Goal: Task Accomplishment & Management: Manage account settings

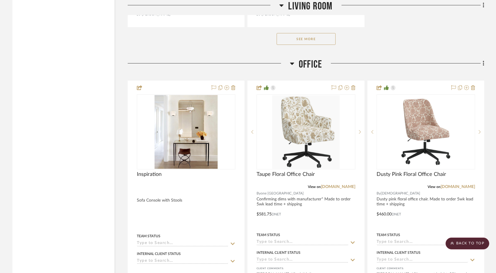
scroll to position [2899, 0]
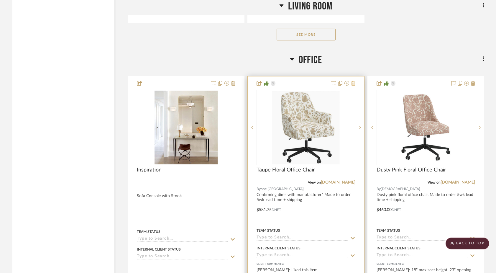
click at [352, 81] on icon at bounding box center [353, 83] width 4 height 5
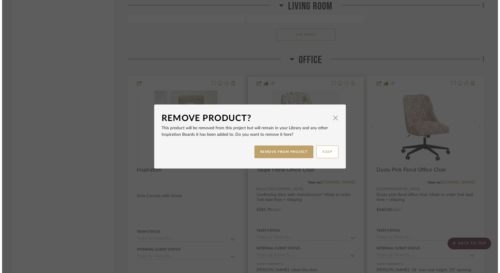
scroll to position [0, 0]
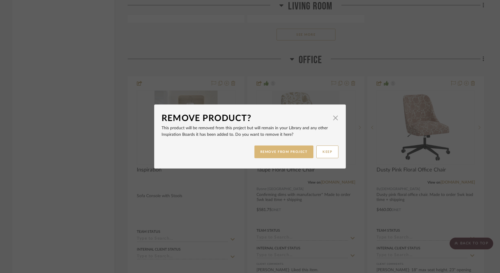
click at [281, 153] on button "REMOVE FROM PROJECT" at bounding box center [284, 151] width 59 height 13
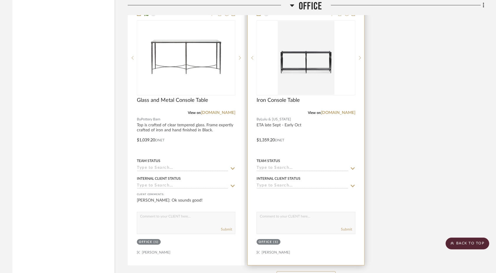
scroll to position [3502, 0]
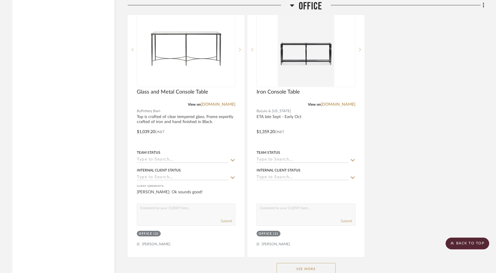
click at [291, 263] on button "See More" at bounding box center [306, 269] width 59 height 12
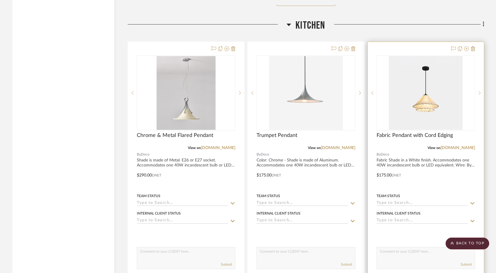
scroll to position [5391, 0]
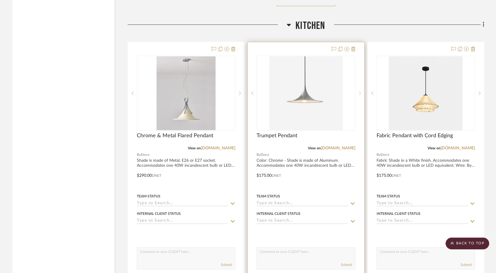
click at [361, 91] on sr-next-btn at bounding box center [359, 93] width 9 height 4
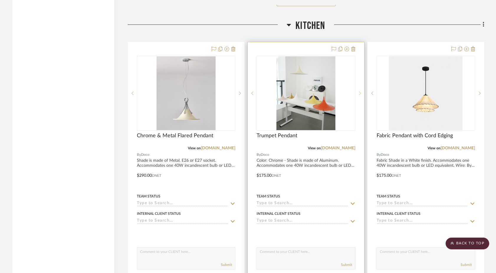
click at [361, 91] on sr-next-btn at bounding box center [359, 93] width 9 height 4
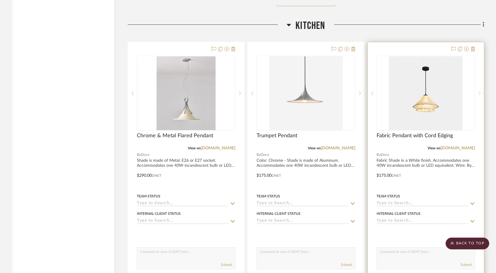
click at [388, 91] on icon at bounding box center [480, 93] width 2 height 4
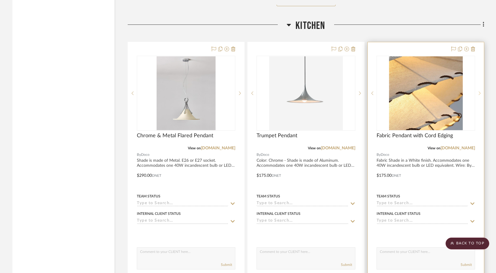
click at [388, 91] on icon at bounding box center [480, 93] width 2 height 4
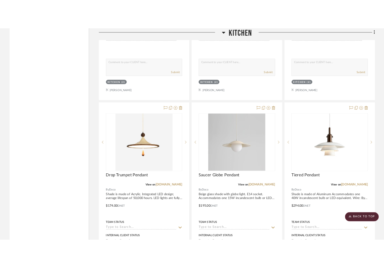
scroll to position [5614, 0]
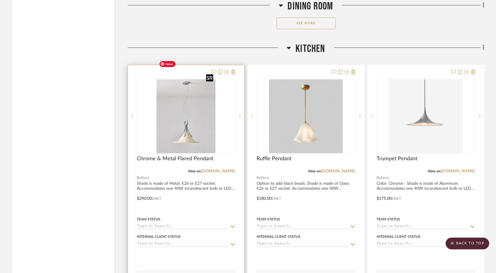
scroll to position [4589, 0]
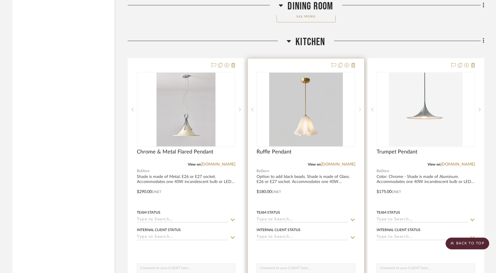
click at [361, 107] on sr-next-btn at bounding box center [359, 109] width 9 height 4
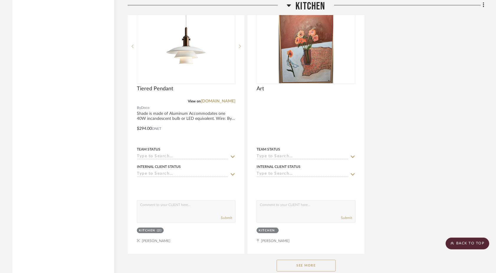
scroll to position [5192, 0]
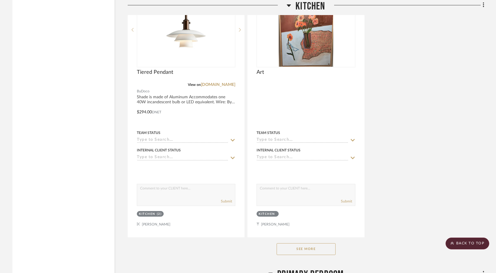
click at [295, 243] on button "See More" at bounding box center [306, 249] width 59 height 12
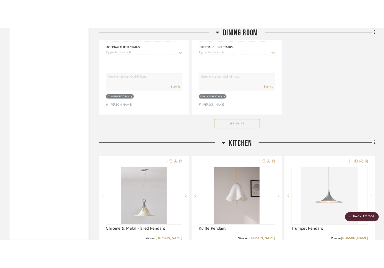
scroll to position [4498, 0]
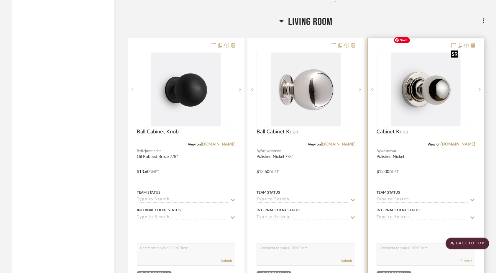
scroll to position [2103, 0]
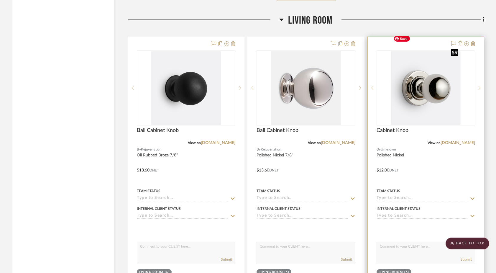
click at [384, 107] on div at bounding box center [426, 87] width 99 height 75
click at [384, 83] on img "0" at bounding box center [426, 88] width 70 height 74
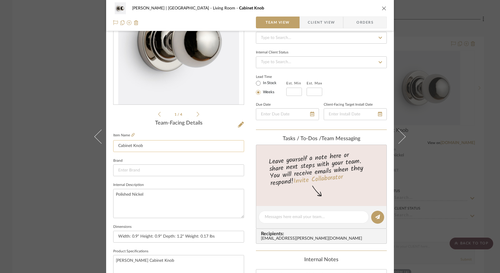
scroll to position [42, 0]
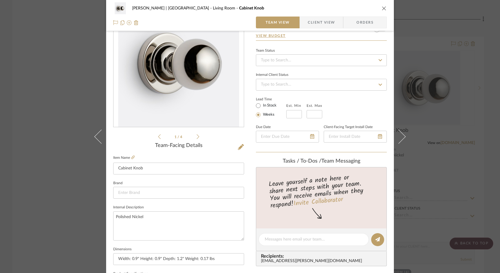
click at [197, 137] on icon at bounding box center [198, 136] width 3 height 5
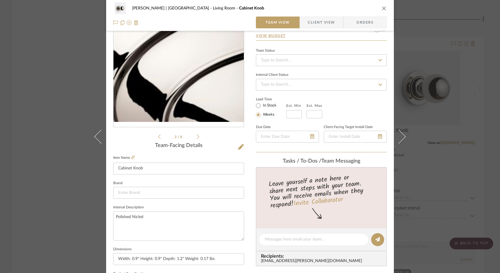
click at [197, 137] on icon at bounding box center [198, 136] width 3 height 5
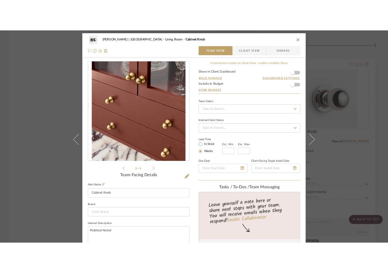
scroll to position [0, 0]
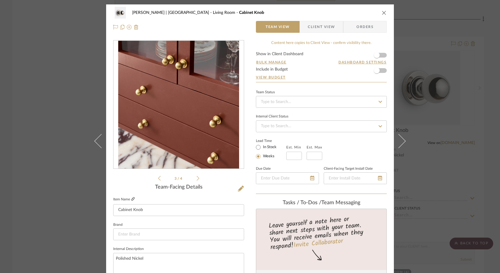
click at [131, 198] on icon at bounding box center [133, 199] width 4 height 4
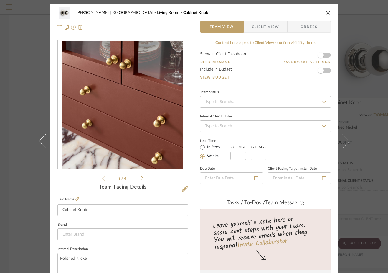
click at [326, 11] on icon "close" at bounding box center [328, 12] width 5 height 5
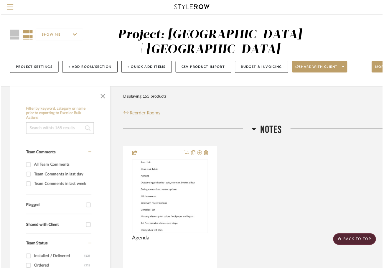
scroll to position [2103, 0]
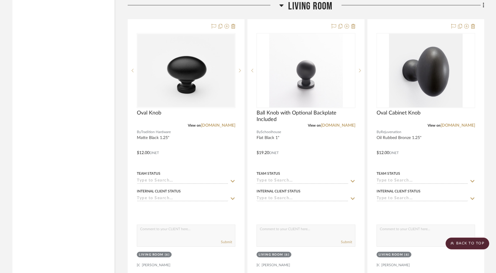
scroll to position [2076, 0]
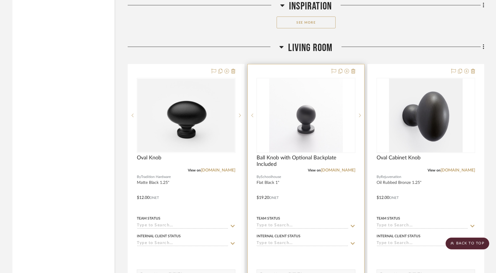
click at [261, 64] on div at bounding box center [306, 193] width 116 height 258
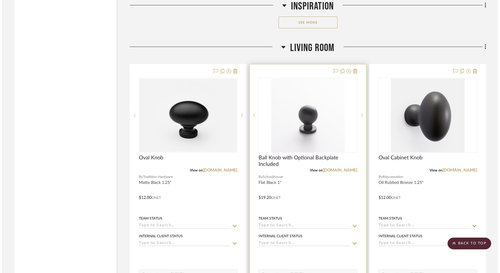
scroll to position [0, 0]
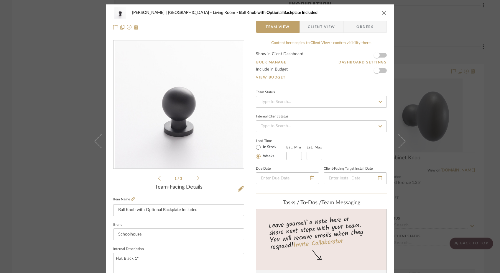
click at [51, 94] on div "Ferree | Brooklyn Heights Living Room Ball Knob with Optional Backplate Include…" at bounding box center [250, 136] width 500 height 273
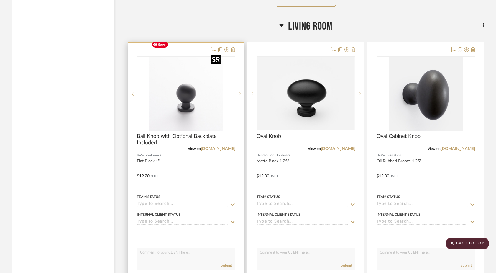
scroll to position [2098, 0]
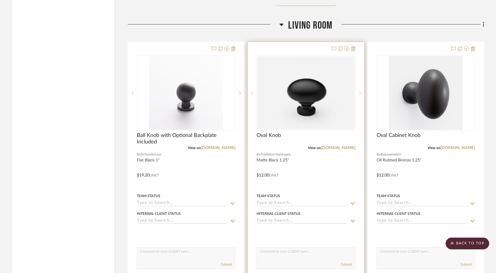
click at [361, 91] on icon at bounding box center [360, 93] width 2 height 4
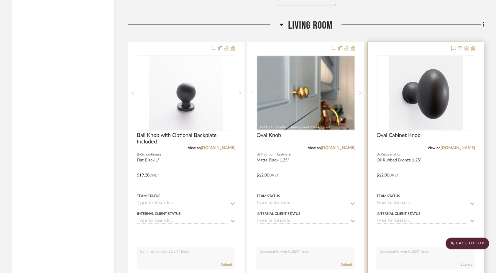
click at [388, 46] on icon at bounding box center [473, 48] width 4 height 5
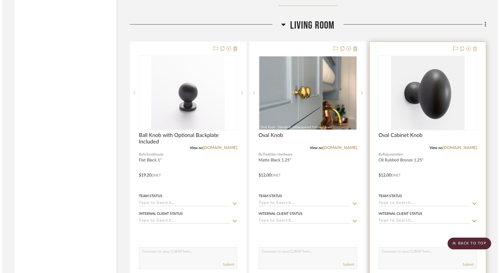
scroll to position [0, 0]
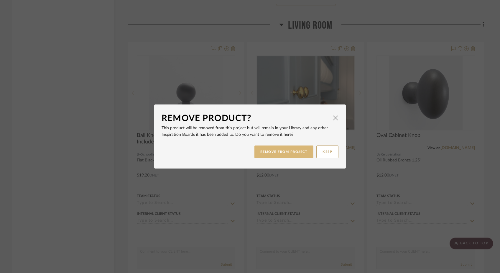
click at [299, 152] on button "REMOVE FROM PROJECT" at bounding box center [284, 151] width 59 height 13
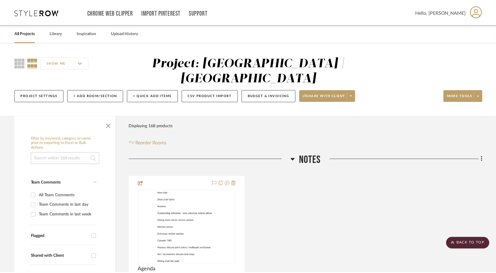
scroll to position [2098, 0]
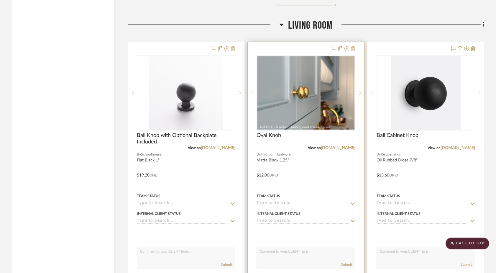
click at [252, 91] on icon at bounding box center [252, 93] width 2 height 4
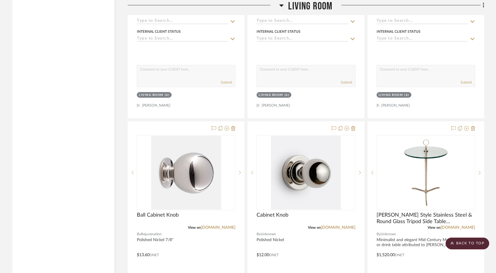
scroll to position [2286, 0]
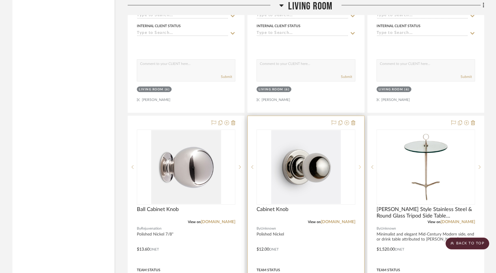
click at [359, 165] on icon at bounding box center [360, 167] width 2 height 4
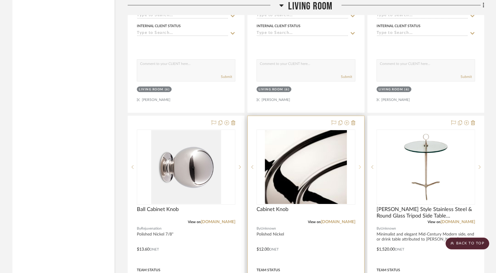
click at [359, 165] on icon at bounding box center [360, 167] width 2 height 4
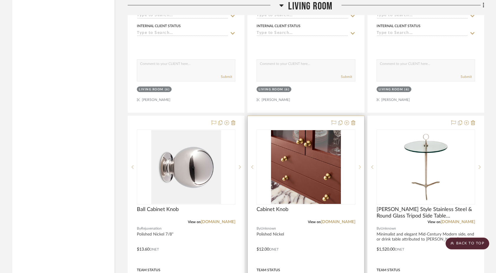
click at [359, 165] on icon at bounding box center [360, 167] width 2 height 4
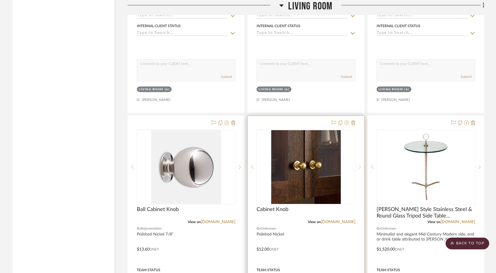
click at [359, 165] on icon at bounding box center [360, 167] width 2 height 4
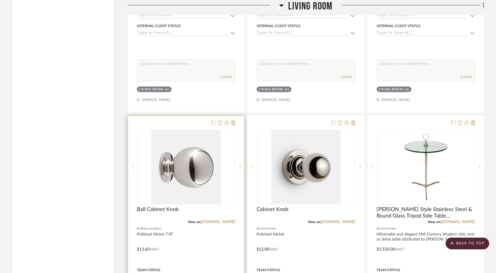
click at [133, 165] on icon at bounding box center [133, 167] width 2 height 4
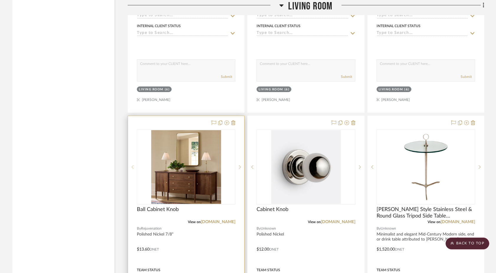
click at [133, 165] on icon at bounding box center [133, 167] width 2 height 4
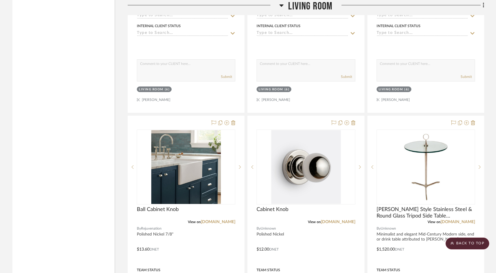
click at [96, 153] on div "Filter by keyword, category or name prior to exporting to Excel or Bulk Actions…" at bounding box center [63, 70] width 102 height 4481
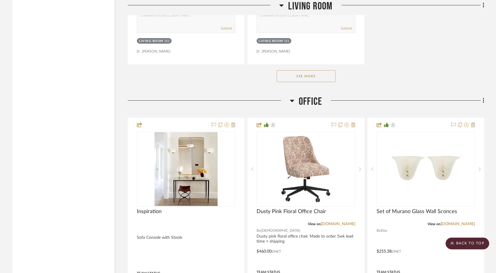
scroll to position [2857, 0]
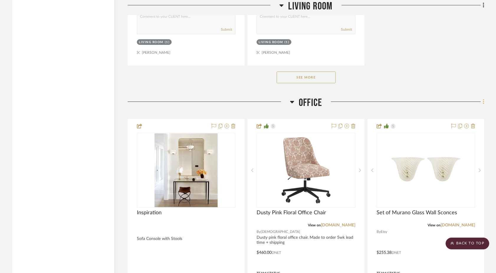
click at [388, 99] on icon at bounding box center [483, 101] width 1 height 5
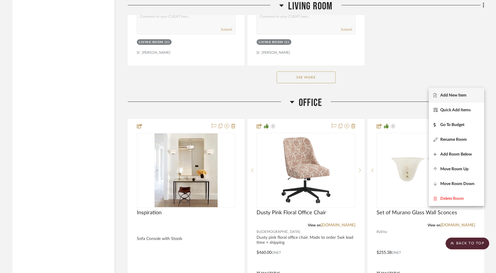
click at [388, 91] on button "Add New Item" at bounding box center [456, 95] width 55 height 15
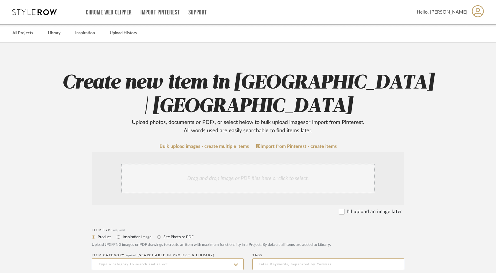
click at [181, 178] on div "Drag and drop image or PDF files here or click to select." at bounding box center [248, 178] width 254 height 29
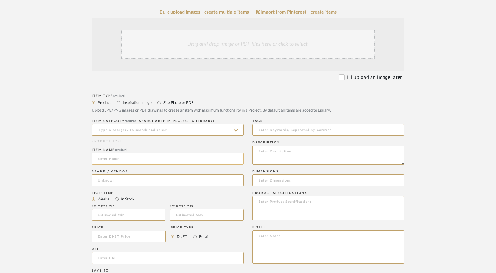
scroll to position [142, 0]
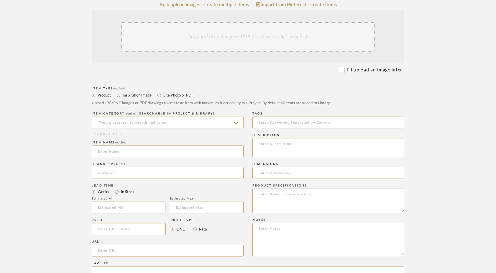
click at [115, 125] on input at bounding box center [168, 123] width 152 height 12
drag, startPoint x: 123, startPoint y: 123, endPoint x: 84, endPoint y: 123, distance: 38.9
click at [84, 123] on form "Bulk upload images - create multiple items Import from Pinterest - create items…" at bounding box center [248, 216] width 376 height 428
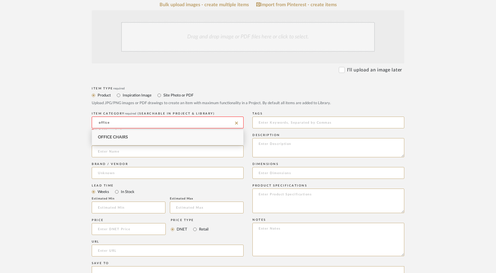
click at [110, 135] on span "Office Chairs" at bounding box center [113, 137] width 30 height 4
type input "Office Chairs"
click at [107, 152] on input at bounding box center [168, 151] width 152 height 12
type input "Office Chair Reupholstery Labor"
click at [111, 170] on input at bounding box center [168, 173] width 152 height 12
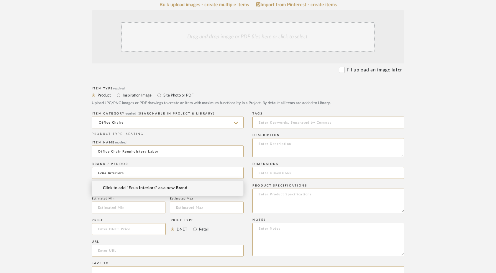
type input "Ecua Interiors"
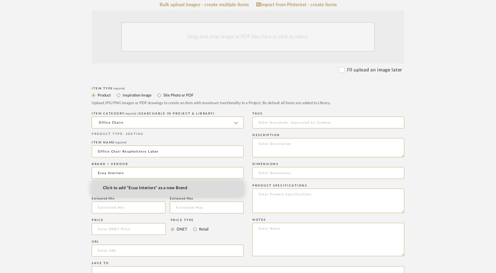
click at [128, 190] on span "Click to add "Ecua Interiors" as a new Brand" at bounding box center [145, 188] width 84 height 5
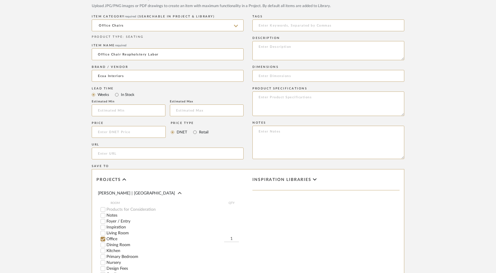
scroll to position [241, 0]
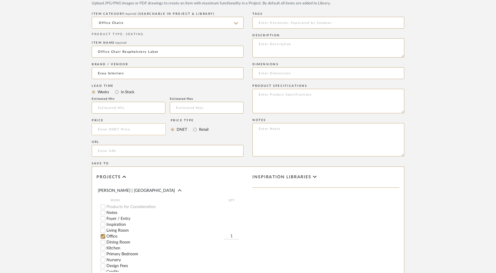
click at [121, 131] on input at bounding box center [129, 129] width 74 height 12
type input "$300.00"
click at [78, 153] on form "Bulk upload images - create multiple items Import from Pinterest - create items…" at bounding box center [248, 116] width 376 height 428
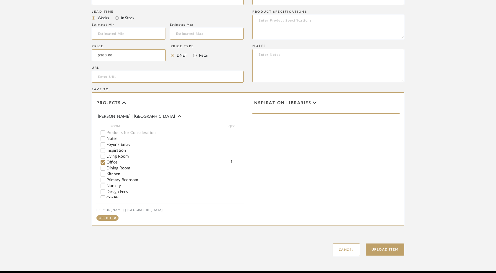
scroll to position [316, 0]
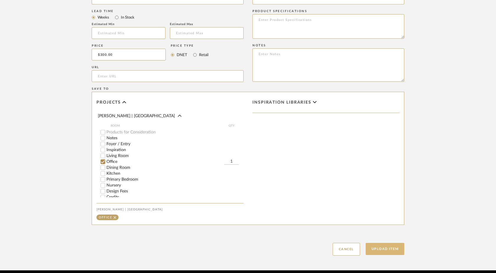
click at [379, 249] on button "Upload Item" at bounding box center [385, 249] width 39 height 12
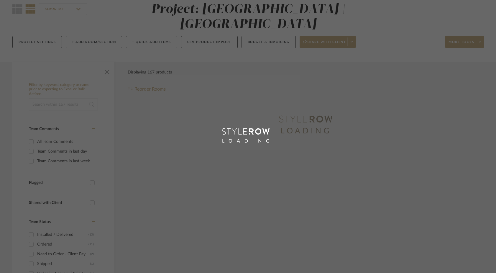
scroll to position [1, 0]
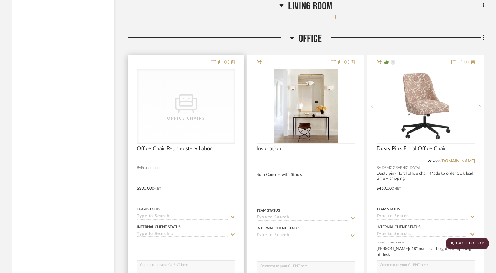
scroll to position [2916, 0]
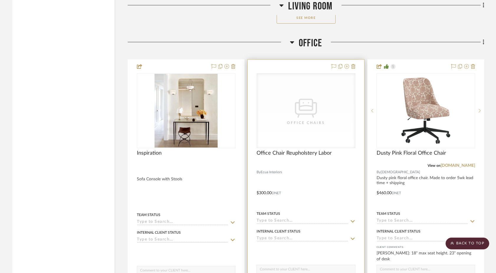
click at [281, 109] on div "CategoryIconSeating Created with Sketch. Office Chairs" at bounding box center [306, 110] width 98 height 74
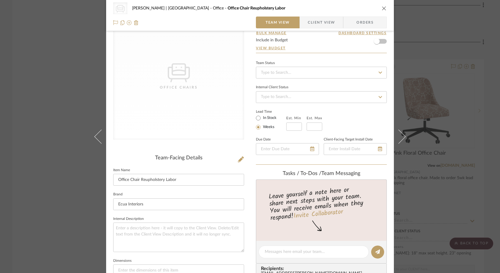
scroll to position [30, 0]
drag, startPoint x: 128, startPoint y: 182, endPoint x: 110, endPoint y: 181, distance: 18.0
click at [110, 181] on div "CategoryIconSeating Created with Sketch. Office Chairs Ferree | Brooklyn Height…" at bounding box center [250, 247] width 288 height 544
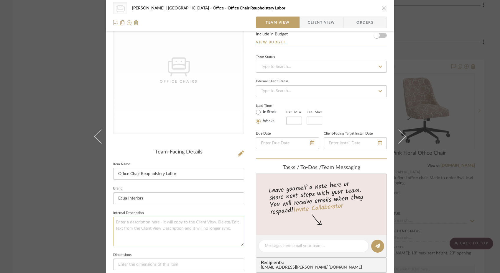
click at [130, 221] on textarea at bounding box center [178, 231] width 131 height 29
type textarea "Fabric TBD Need 2.5yds"
click at [134, 251] on fieldset "Dimensions" at bounding box center [178, 261] width 131 height 20
click at [53, 131] on div "CategoryIconSeating Created with Sketch. Office Chairs Ferree | Brooklyn Height…" at bounding box center [250, 136] width 500 height 273
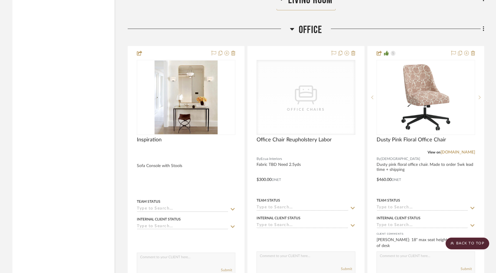
scroll to position [2923, 0]
